Goal: Task Accomplishment & Management: Manage account settings

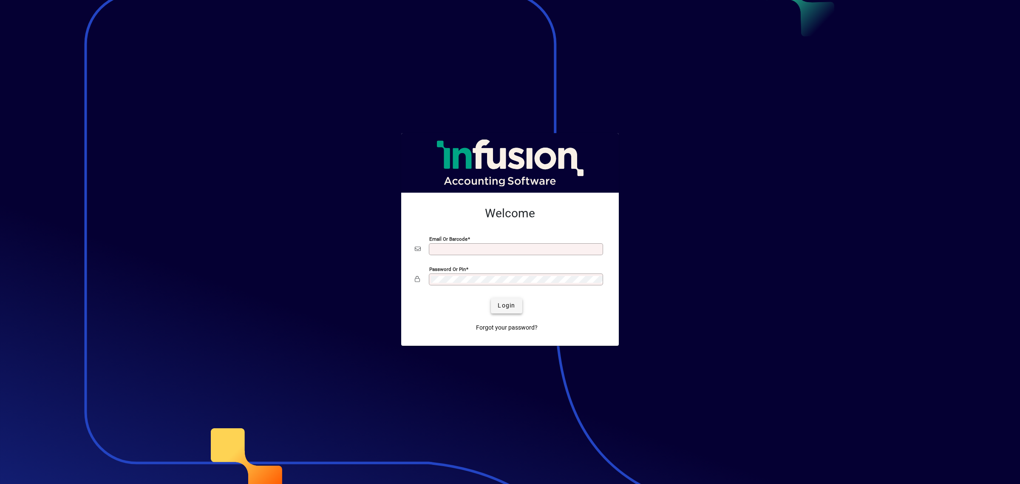
type input "**********"
drag, startPoint x: 498, startPoint y: 306, endPoint x: 503, endPoint y: 309, distance: 5.7
click at [501, 312] on button "Login" at bounding box center [506, 305] width 31 height 15
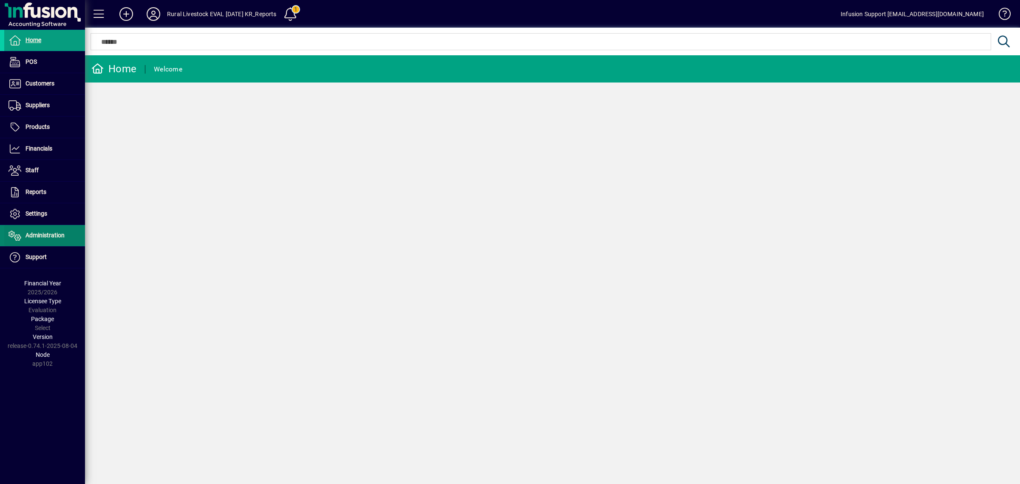
click at [20, 232] on icon at bounding box center [15, 235] width 13 height 10
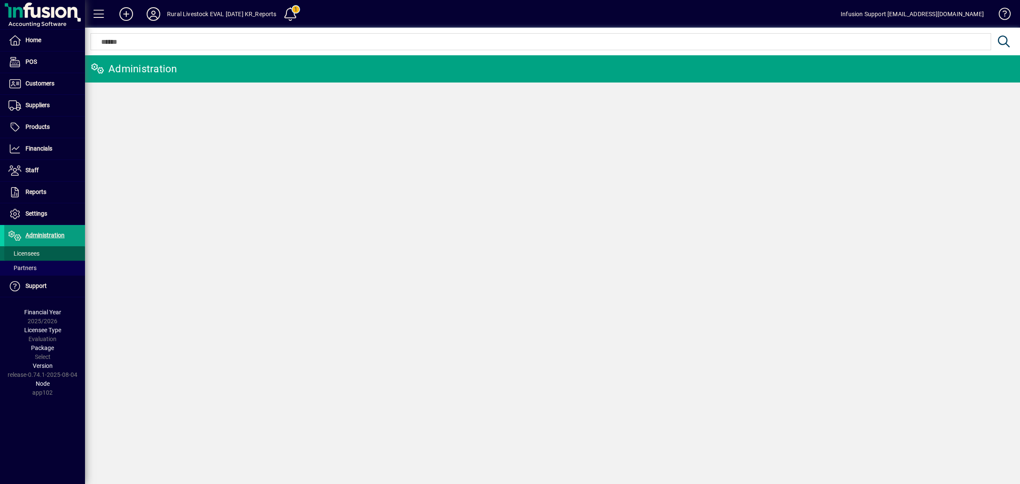
click at [24, 250] on span "Licensees" at bounding box center [24, 253] width 31 height 7
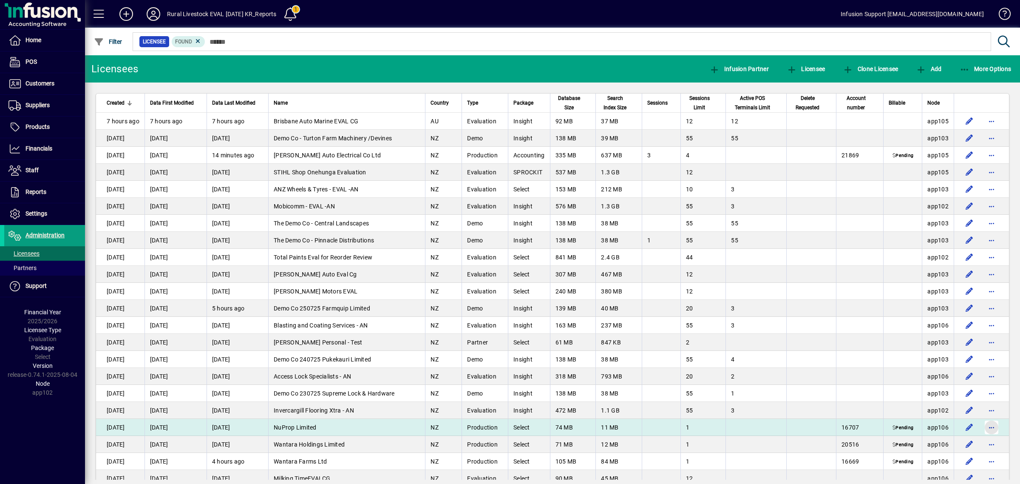
click at [987, 428] on span "button" at bounding box center [991, 427] width 20 height 20
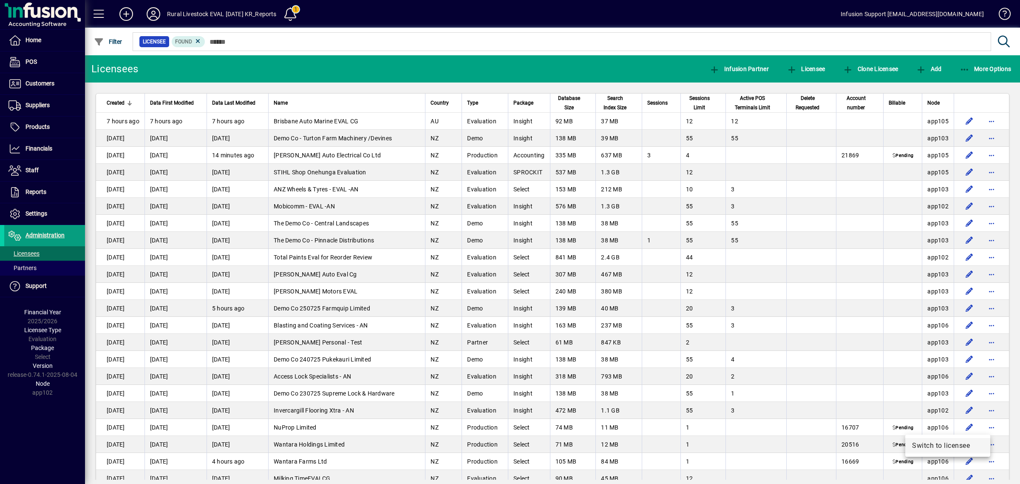
click at [962, 441] on span "Switch to licensee" at bounding box center [947, 445] width 71 height 10
